Goal: Check status: Check status

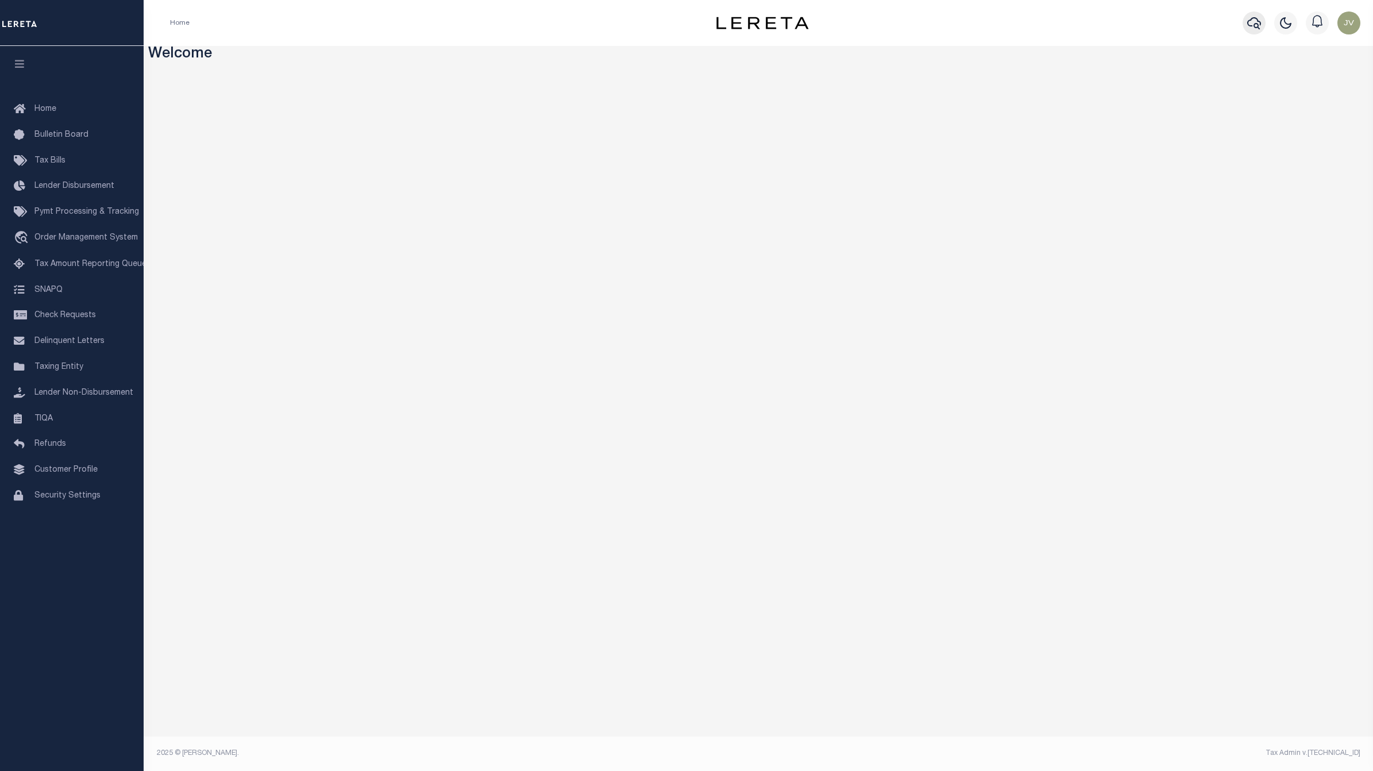
click at [1252, 14] on button "button" at bounding box center [1253, 22] width 23 height 23
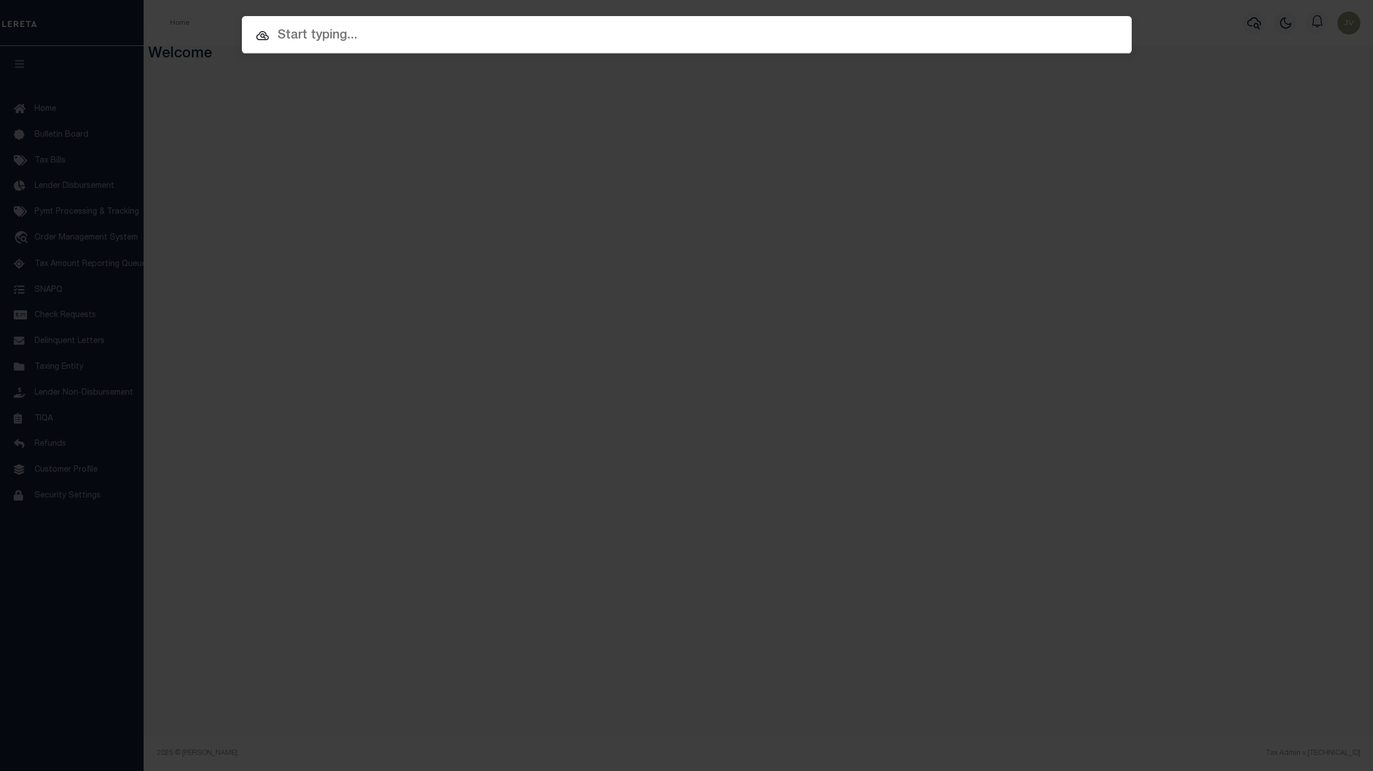
paste input "910012805788"
type input "910012805788"
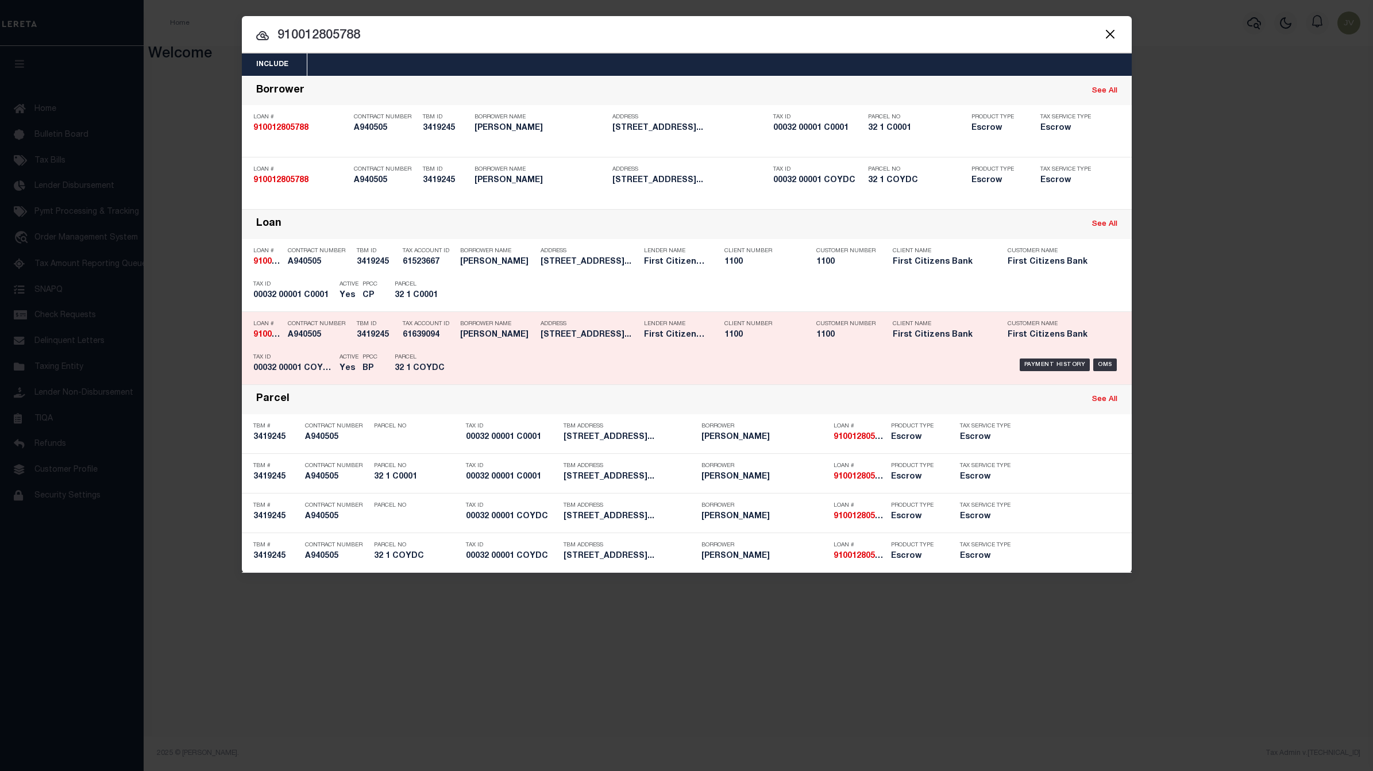
click at [265, 342] on div "Loan # 910012805788" at bounding box center [267, 331] width 29 height 33
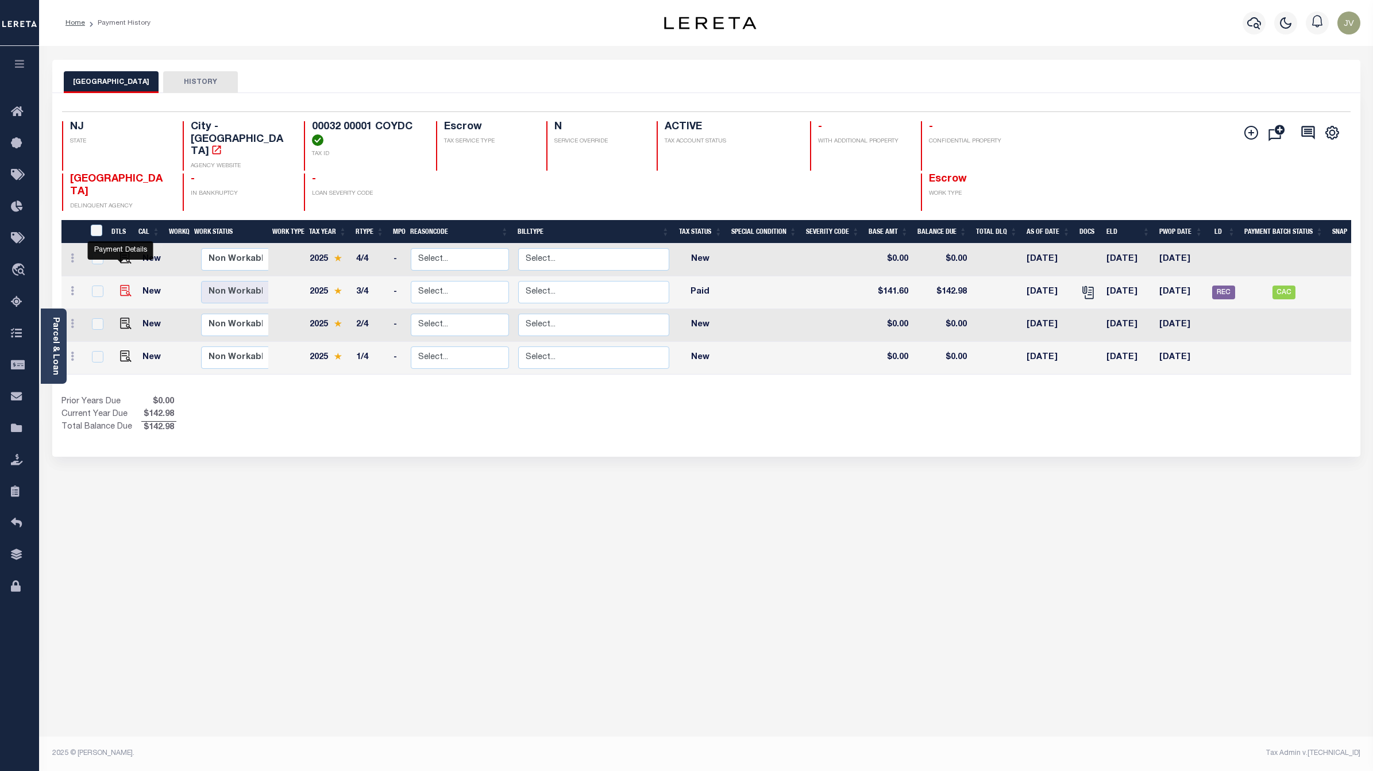
click at [122, 285] on img "" at bounding box center [125, 290] width 11 height 11
checkbox input "true"
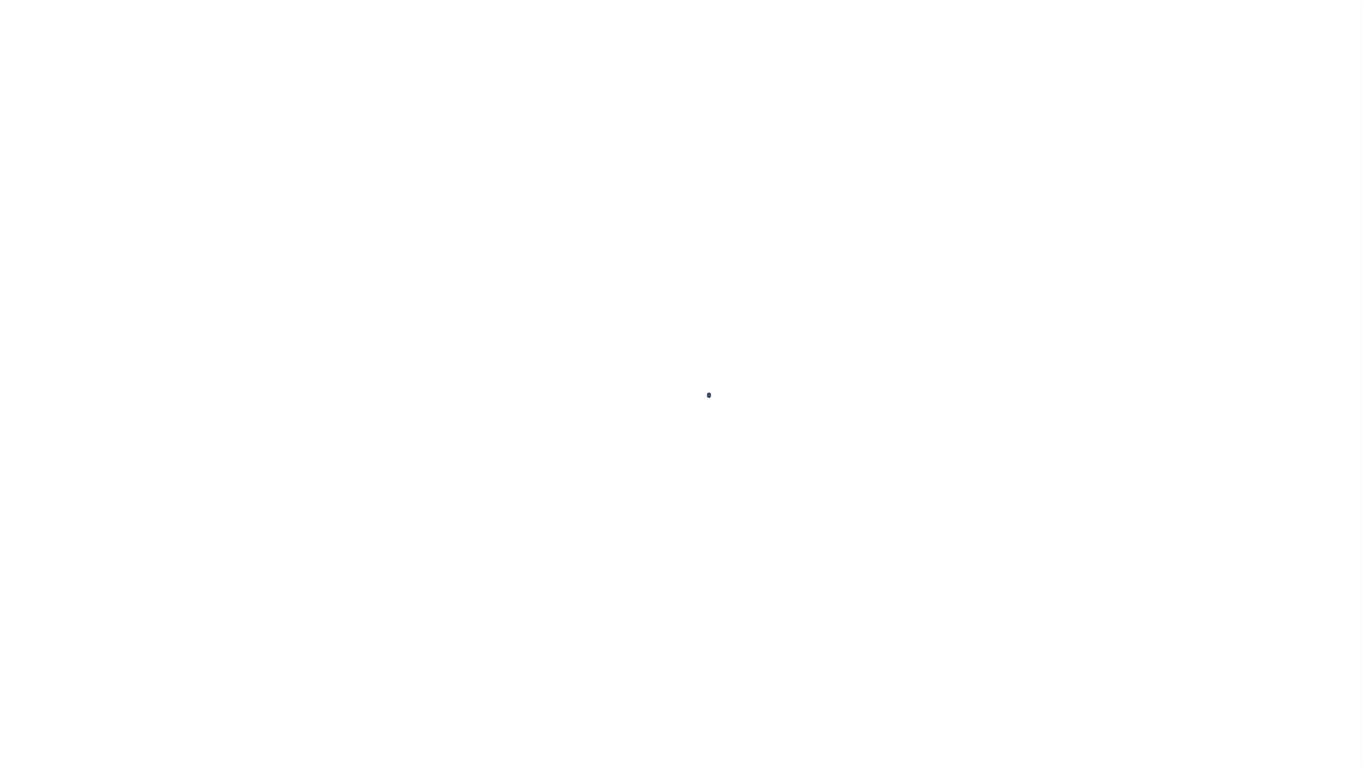
checkbox input "false"
type textarea "CAS-48017 2025/3rd dlq Base $141.60 P/I $1.38-Lereta Responsibility/missed parc…"
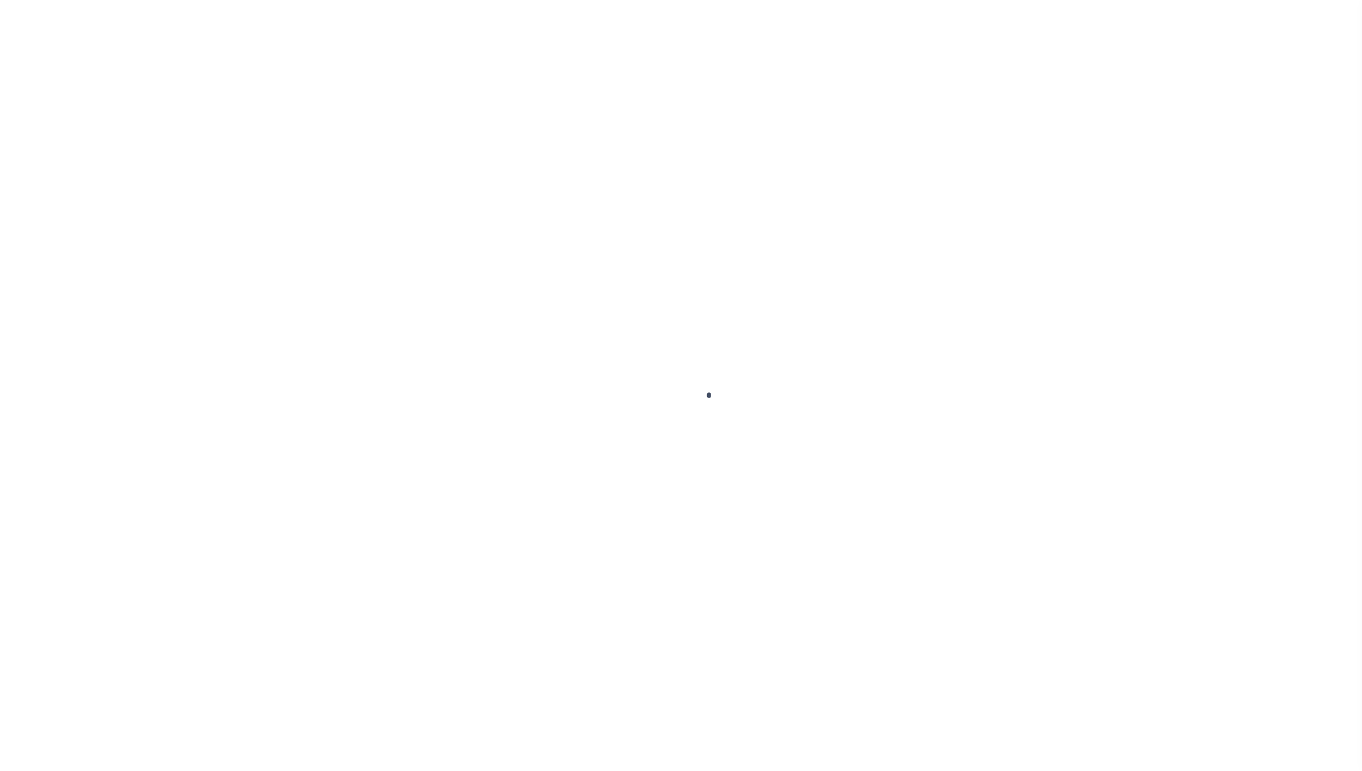
type input "[DATE]"
select select "PYD"
type input "$141.6"
type input "$142.98"
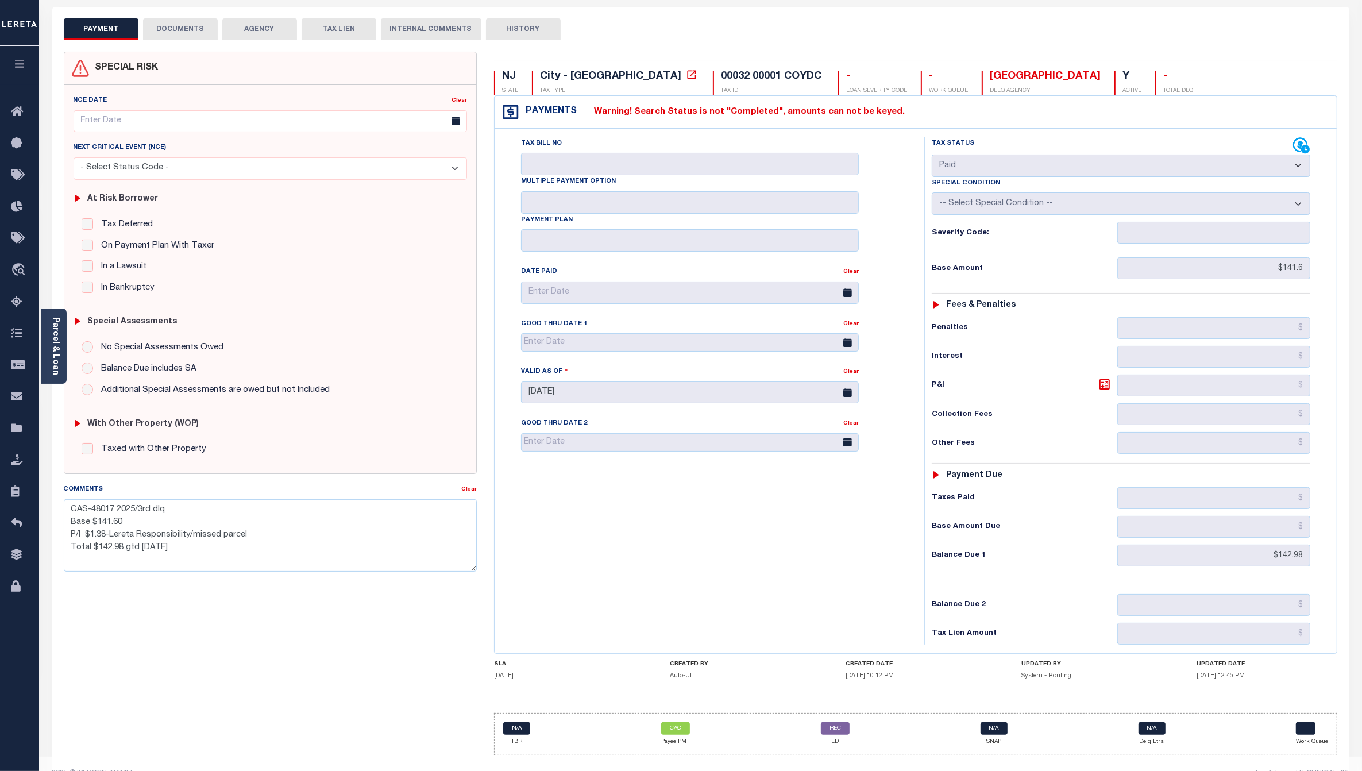
scroll to position [76, 0]
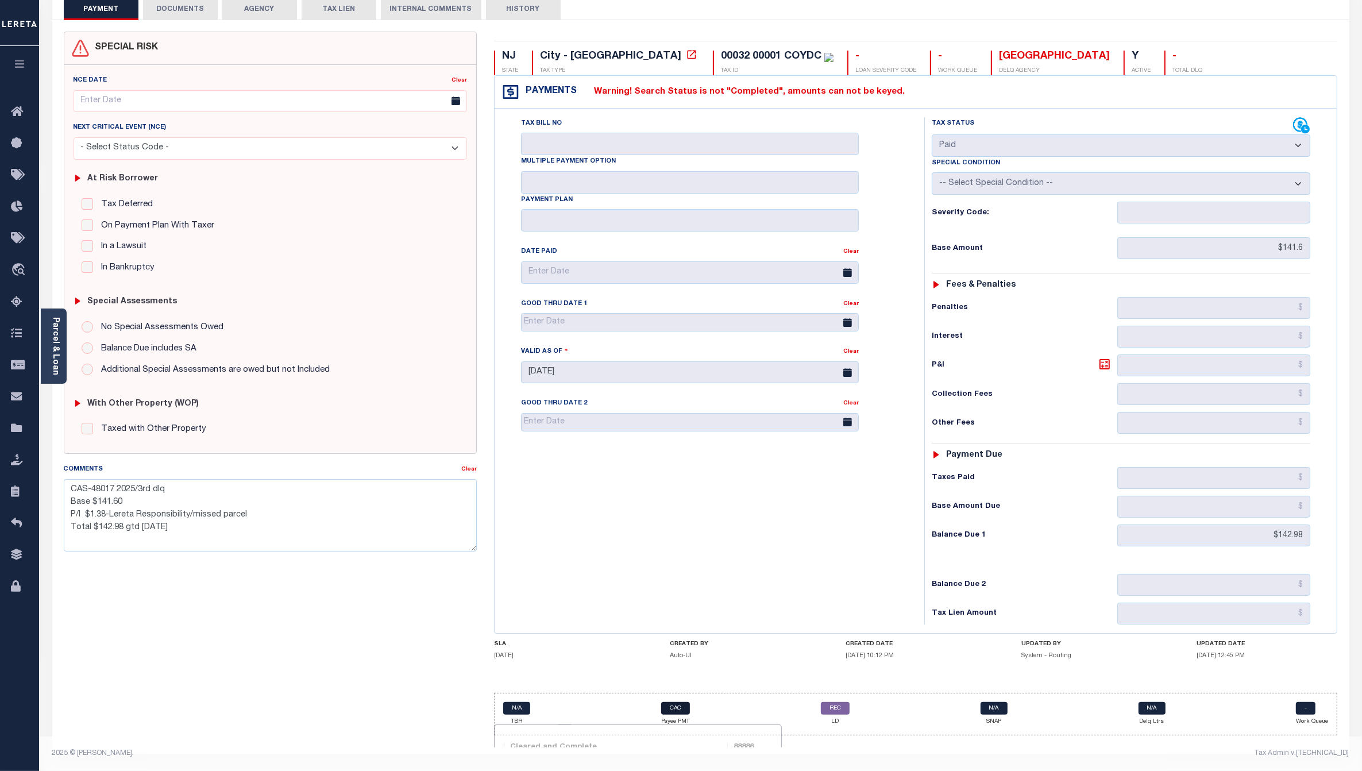
click at [677, 714] on link "CAC" at bounding box center [675, 708] width 29 height 13
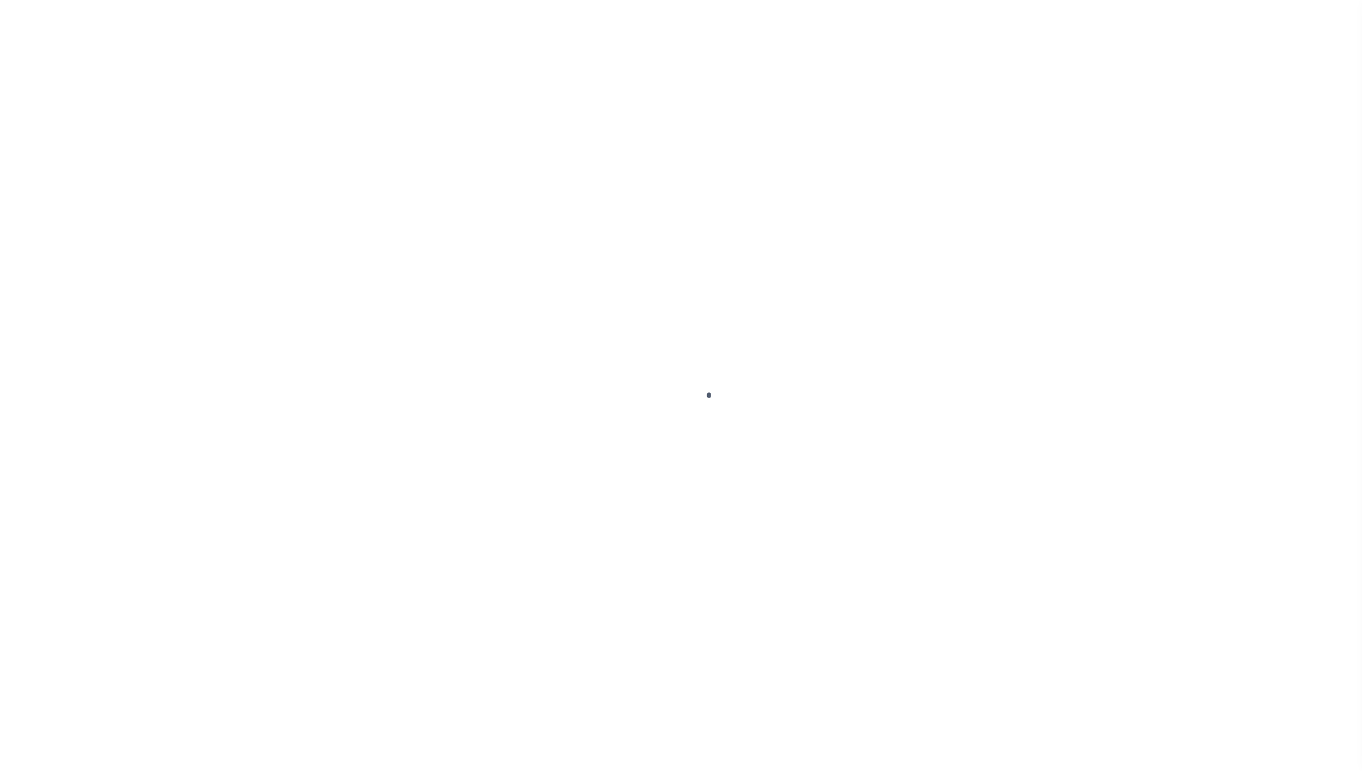
select select "CAC"
type input "09/08/2025"
type input "$142.98"
select select "CHK"
type input "53140"
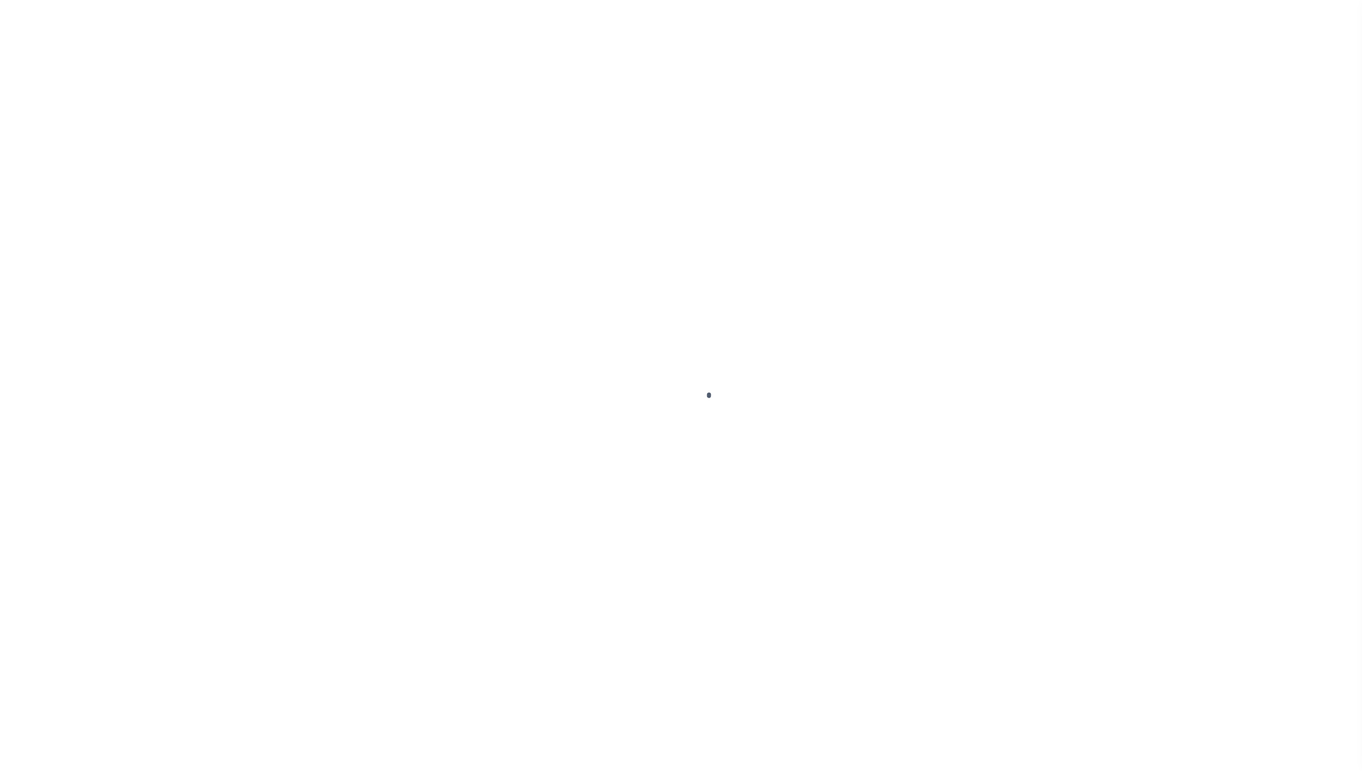
select select "Urbina, Matthew"
type input "09/11/2025"
checkbox input "true"
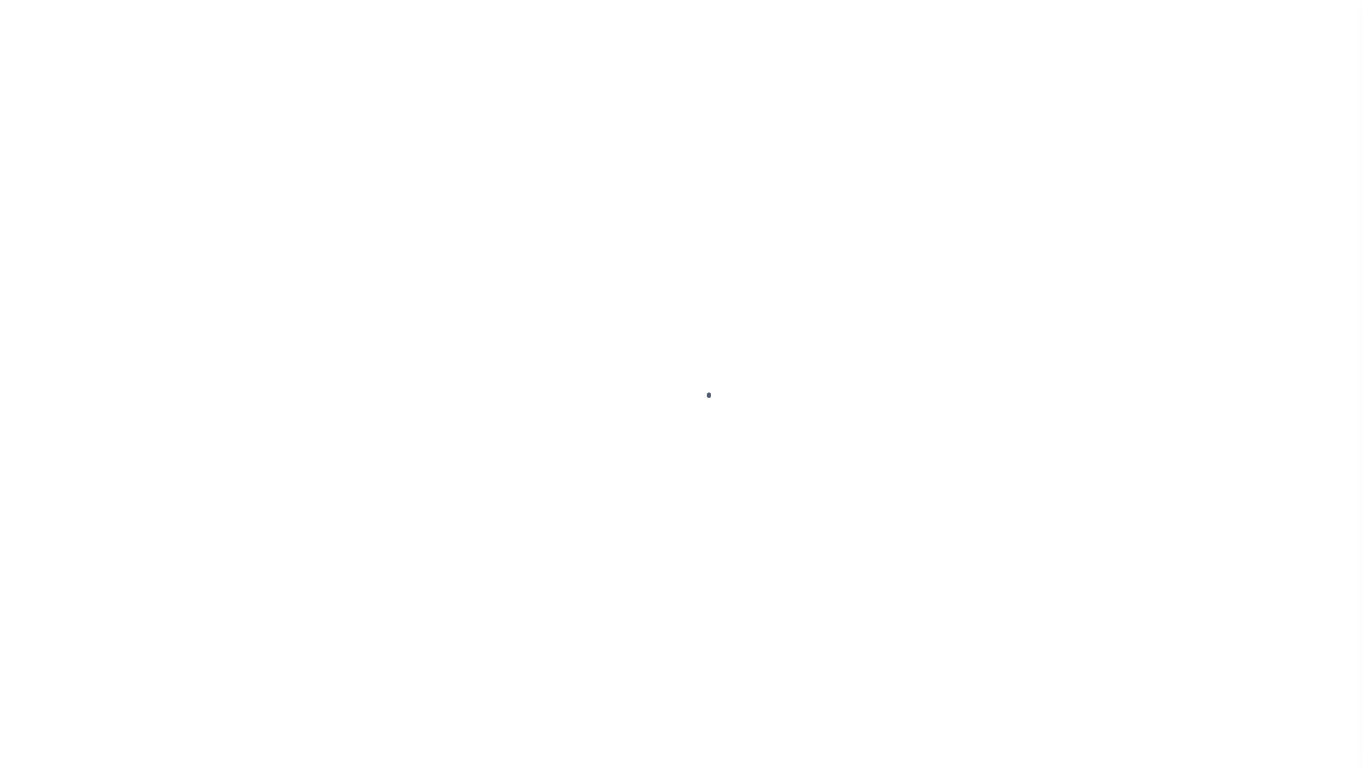
checkbox input "true"
select select "FDX"
type input "09/08/2025"
type input "884202085470"
type input "M.Bastidas"
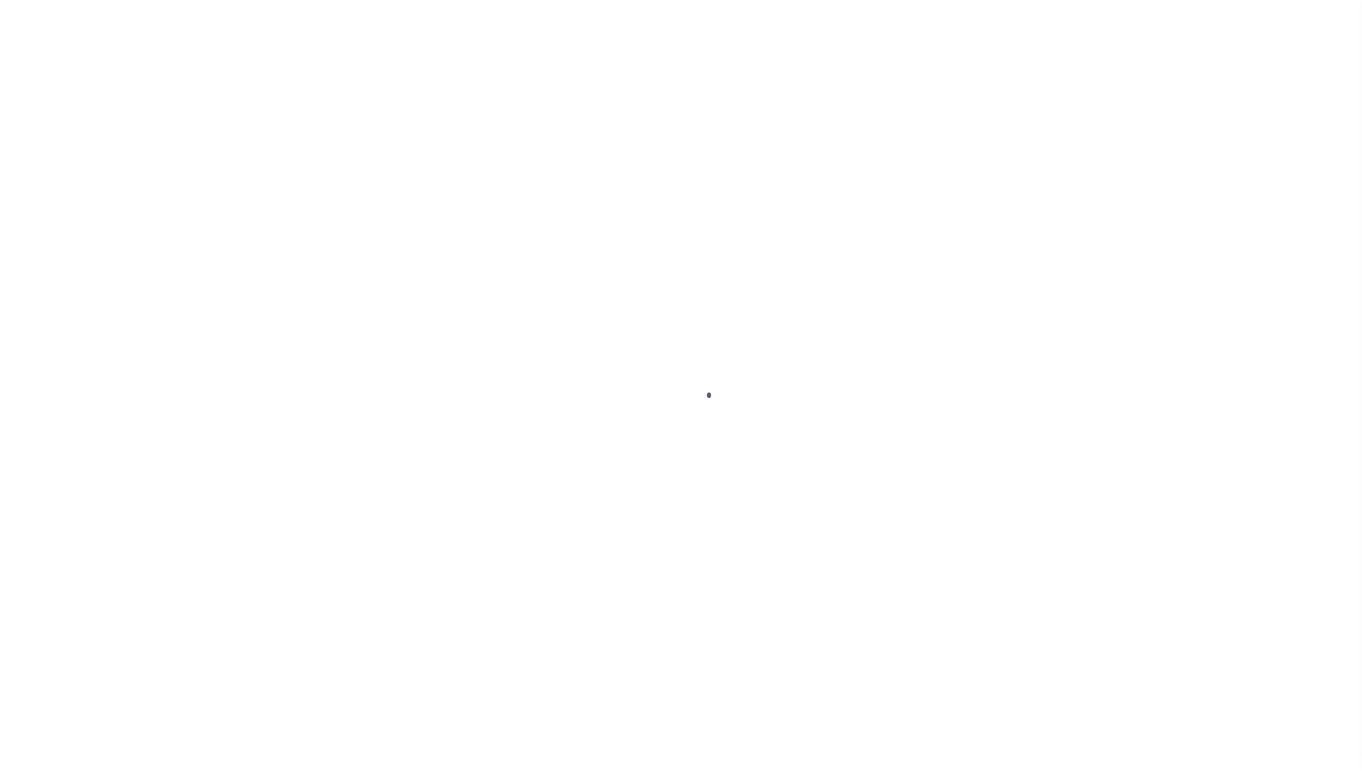
type input "09/09/2025"
type input "N"
radio input "true"
